Goal: Task Accomplishment & Management: Manage account settings

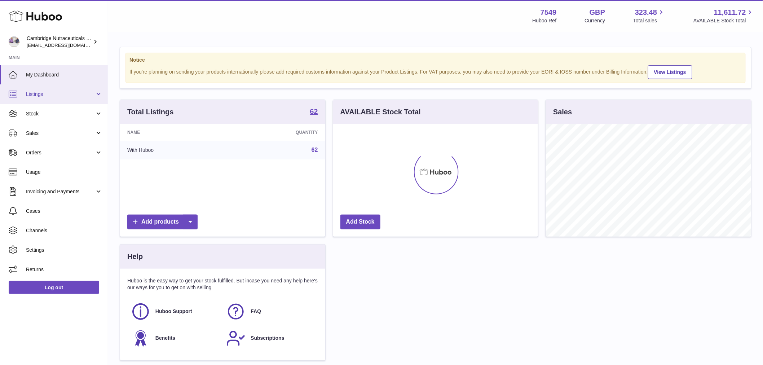
scroll to position [113, 205]
click at [49, 91] on span "Listings" at bounding box center [60, 94] width 69 height 7
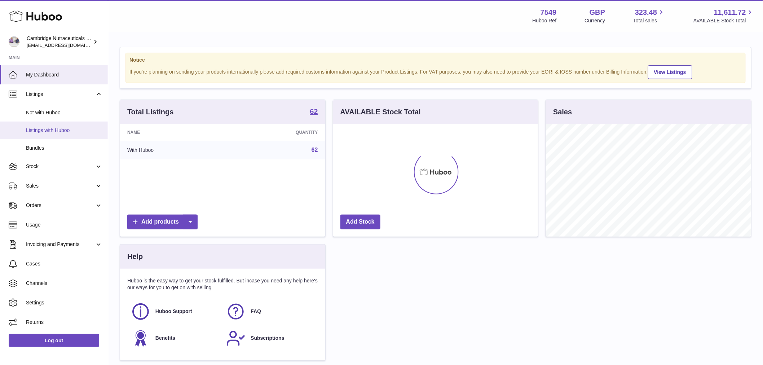
click at [56, 130] on span "Listings with Huboo" at bounding box center [64, 130] width 76 height 7
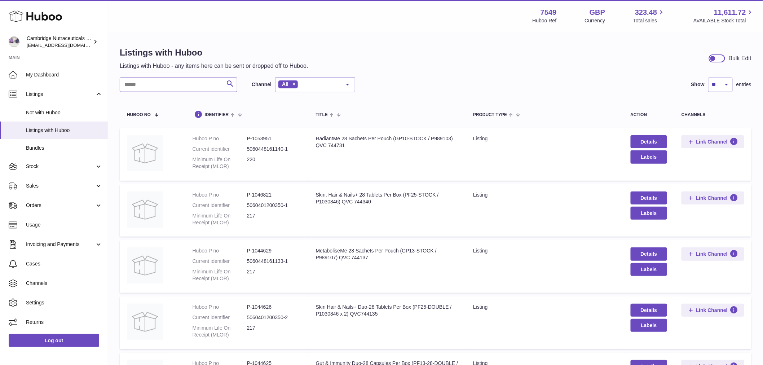
click at [172, 81] on input "text" at bounding box center [179, 85] width 118 height 14
paste input "*******"
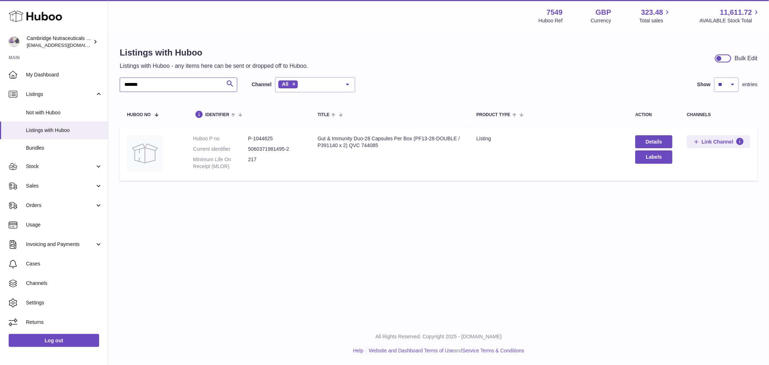
type input "*******"
drag, startPoint x: 444, startPoint y: 140, endPoint x: 450, endPoint y: 139, distance: 5.4
click at [446, 140] on div "Gut & Immunity Duo-28 Capsules Per Box (PF13-28-DOUBLE / P391140 x 2) QVC 744085" at bounding box center [390, 142] width 145 height 14
drag, startPoint x: 455, startPoint y: 138, endPoint x: 416, endPoint y: 140, distance: 39.3
click at [416, 140] on div "Gut & Immunity Duo-28 Capsules Per Box (PF13-28-DOUBLE / P391140 x 2) QVC 744085" at bounding box center [390, 142] width 145 height 14
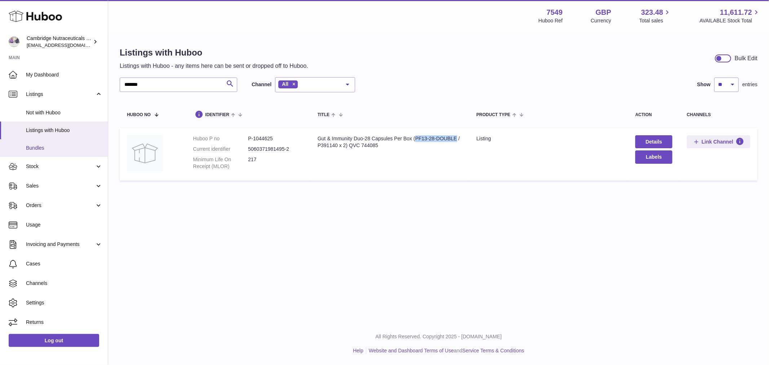
copy div "PF13-28-DOUBLE"
click at [262, 196] on div "Listings with Huboo Listings with Huboo - any items here can be sent or dropped…" at bounding box center [438, 115] width 661 height 166
click at [175, 84] on input "*******" at bounding box center [179, 85] width 118 height 14
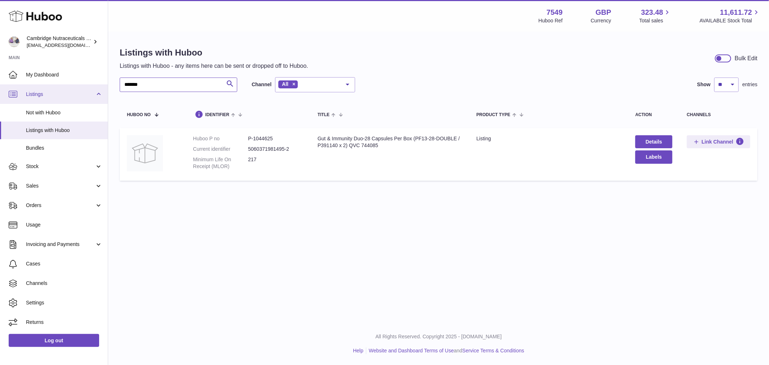
drag, startPoint x: 132, startPoint y: 85, endPoint x: 88, endPoint y: 85, distance: 44.0
click at [88, 85] on div "Huboo Cambridge Nutraceuticals Ltd qvc@camnutra.com Main My Dashboard Listings …" at bounding box center [384, 182] width 769 height 365
paste input "text"
drag, startPoint x: 450, startPoint y: 139, endPoint x: 416, endPoint y: 141, distance: 34.0
click at [416, 141] on div "Skin Hair & Nails+ Duo-28 Tablets Per Box (PF25-DOUBLE / P1030846 x 2) QVC744135" at bounding box center [390, 142] width 145 height 14
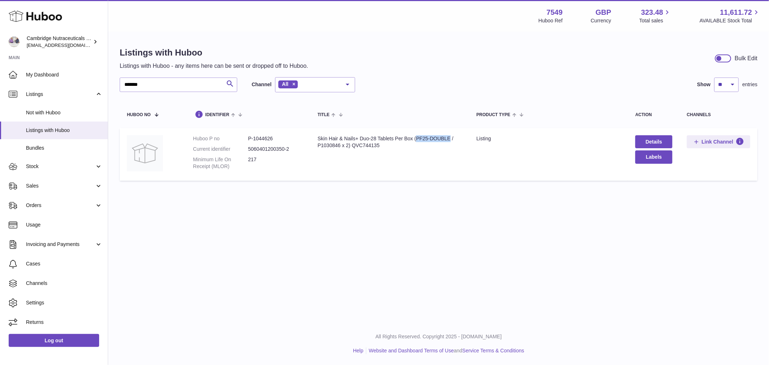
copy div "PF25-DOUBLE"
click at [162, 84] on input "*******" at bounding box center [179, 85] width 118 height 14
drag, startPoint x: 164, startPoint y: 87, endPoint x: 114, endPoint y: 89, distance: 50.6
click at [114, 89] on div "Listings with Huboo Listings with Huboo - any items here can be sent or dropped…" at bounding box center [438, 115] width 661 height 166
paste input "text"
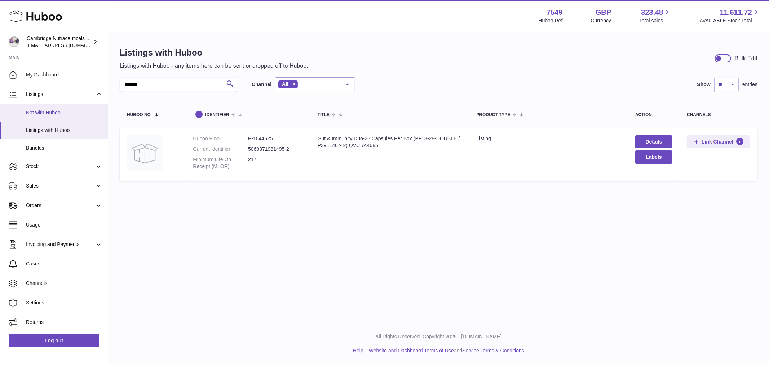
type input "*******"
click at [304, 157] on td "Huboo P no P-1044625 Current identifier 5060371981495-2 Minimum Life On Receipt…" at bounding box center [248, 154] width 124 height 53
drag, startPoint x: 457, startPoint y: 139, endPoint x: 416, endPoint y: 140, distance: 40.8
click at [416, 140] on div "Gut & Immunity Duo-28 Capsules Per Box (PF13-28-DOUBLE / P391140 x 2) QVC 744085" at bounding box center [390, 142] width 145 height 14
copy div "PF13-28-DOUBLE"
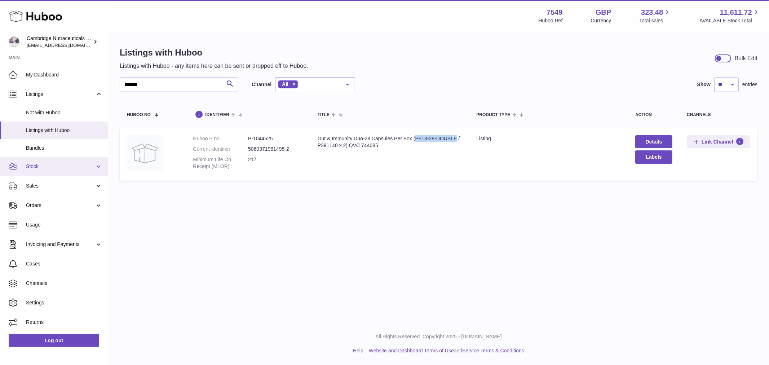
click at [56, 161] on link "Stock" at bounding box center [54, 166] width 108 height 19
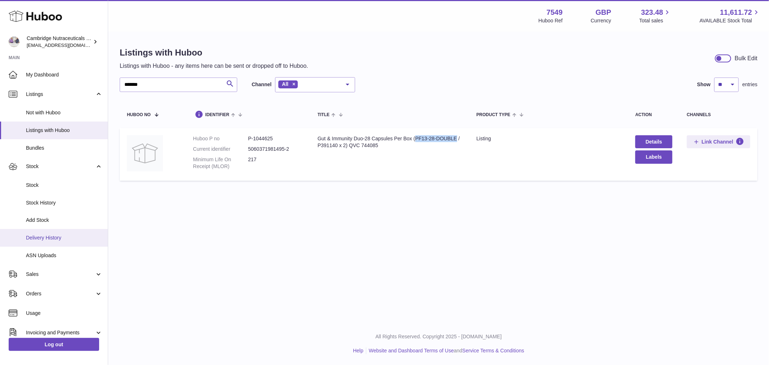
click at [63, 238] on span "Delivery History" at bounding box center [64, 237] width 76 height 7
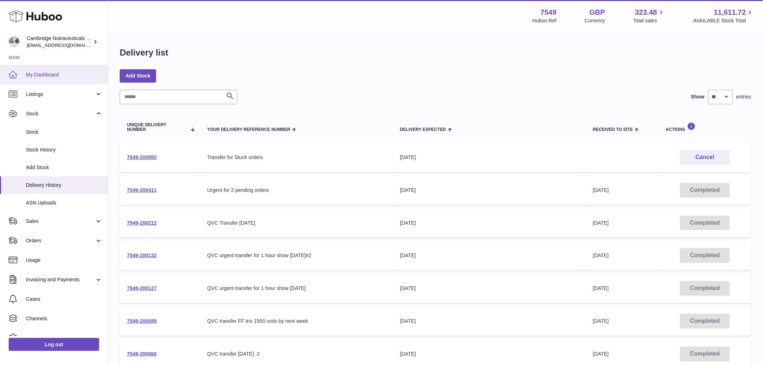
click at [61, 73] on span "My Dashboard" at bounding box center [64, 74] width 76 height 7
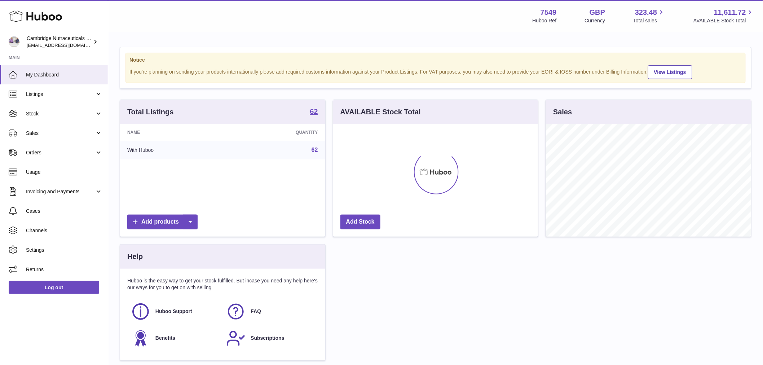
scroll to position [113, 205]
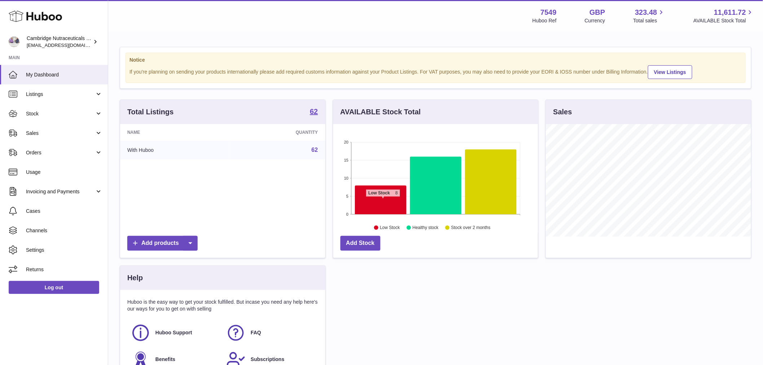
click at [383, 201] on icon at bounding box center [381, 200] width 52 height 29
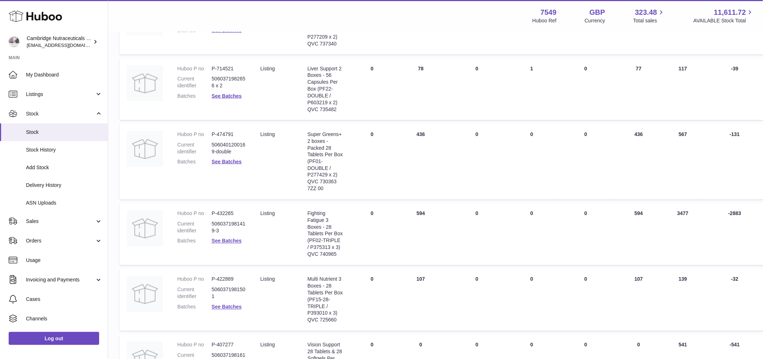
scroll to position [517, 0]
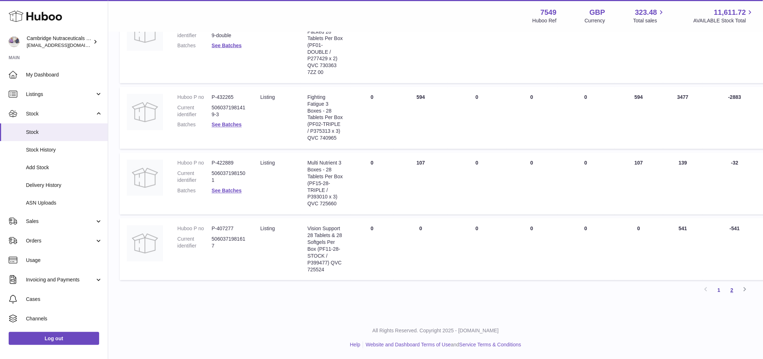
click at [731, 285] on link "2" at bounding box center [732, 290] width 13 height 13
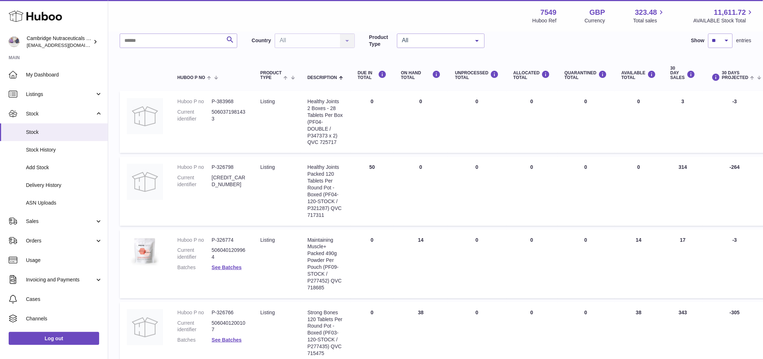
scroll to position [136, 0]
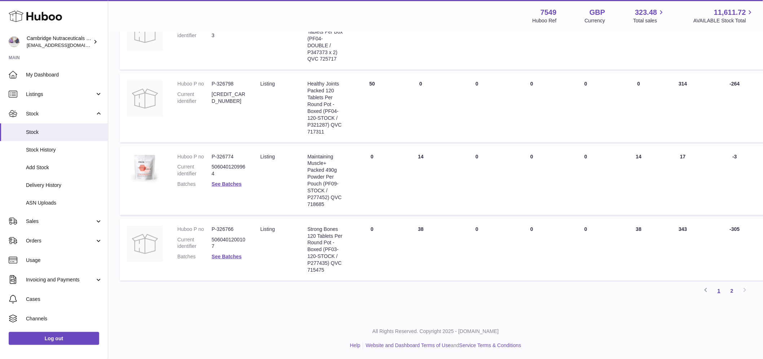
click at [721, 290] on link "1" at bounding box center [719, 290] width 13 height 13
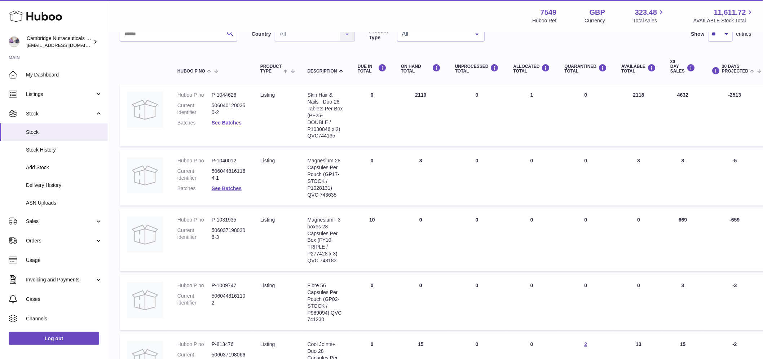
scroll to position [72, 0]
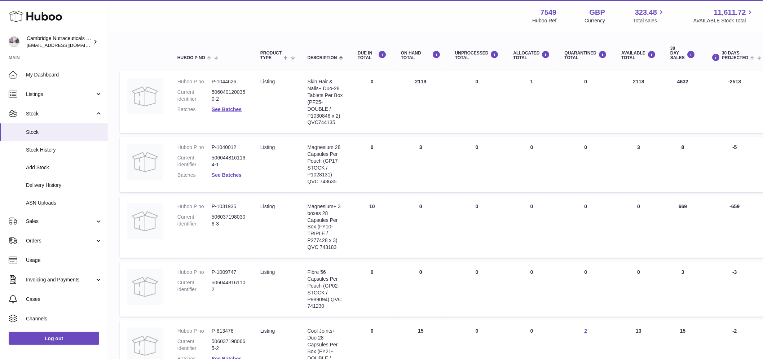
click at [228, 174] on link "See Batches" at bounding box center [227, 175] width 30 height 6
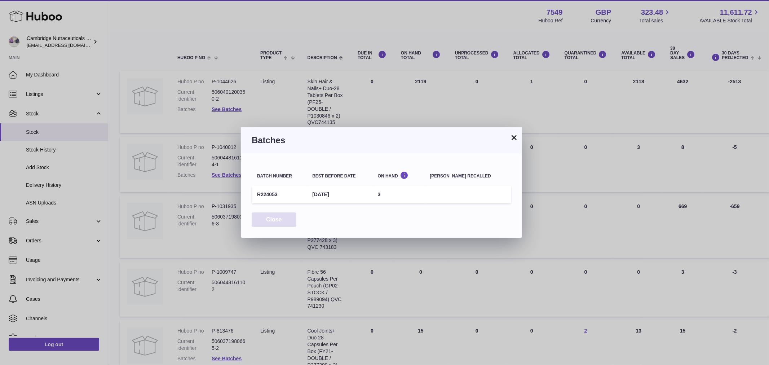
click at [277, 220] on button "Close" at bounding box center [274, 219] width 45 height 15
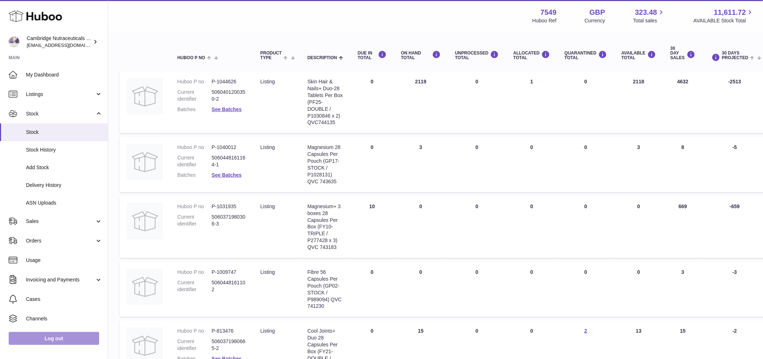
click at [74, 345] on link "Log out" at bounding box center [54, 338] width 91 height 13
